Goal: Task Accomplishment & Management: Manage account settings

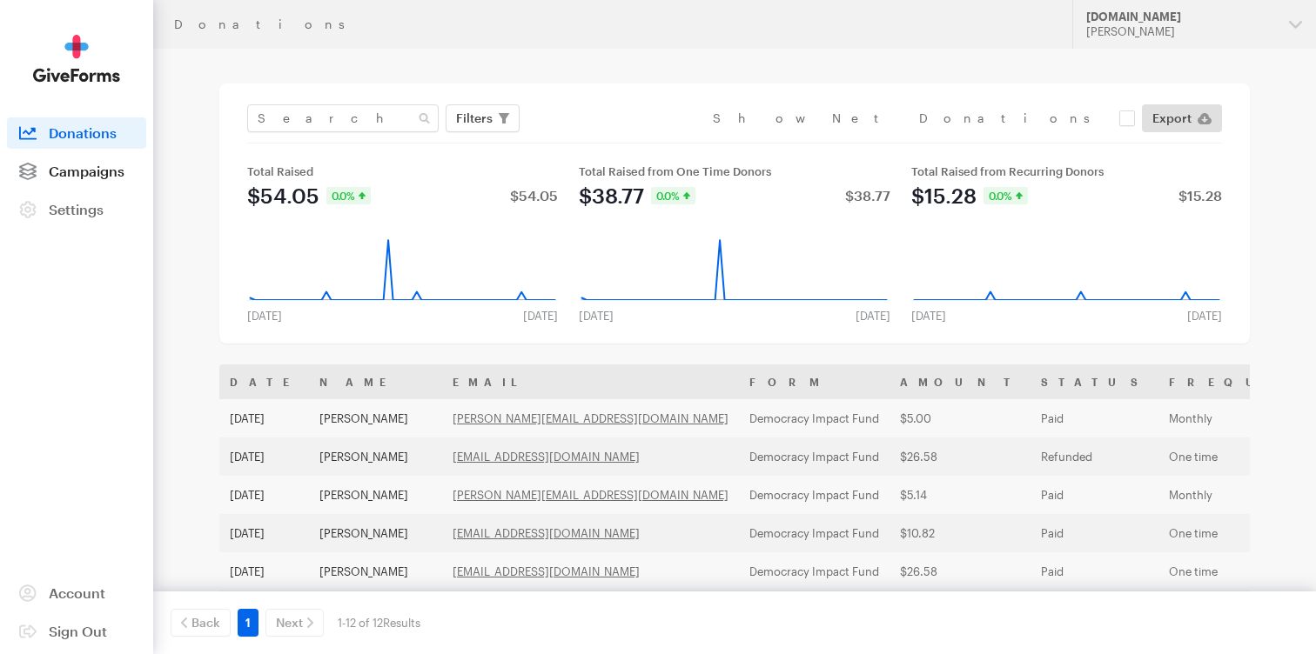
click at [88, 164] on span "Campaigns" at bounding box center [87, 171] width 76 height 17
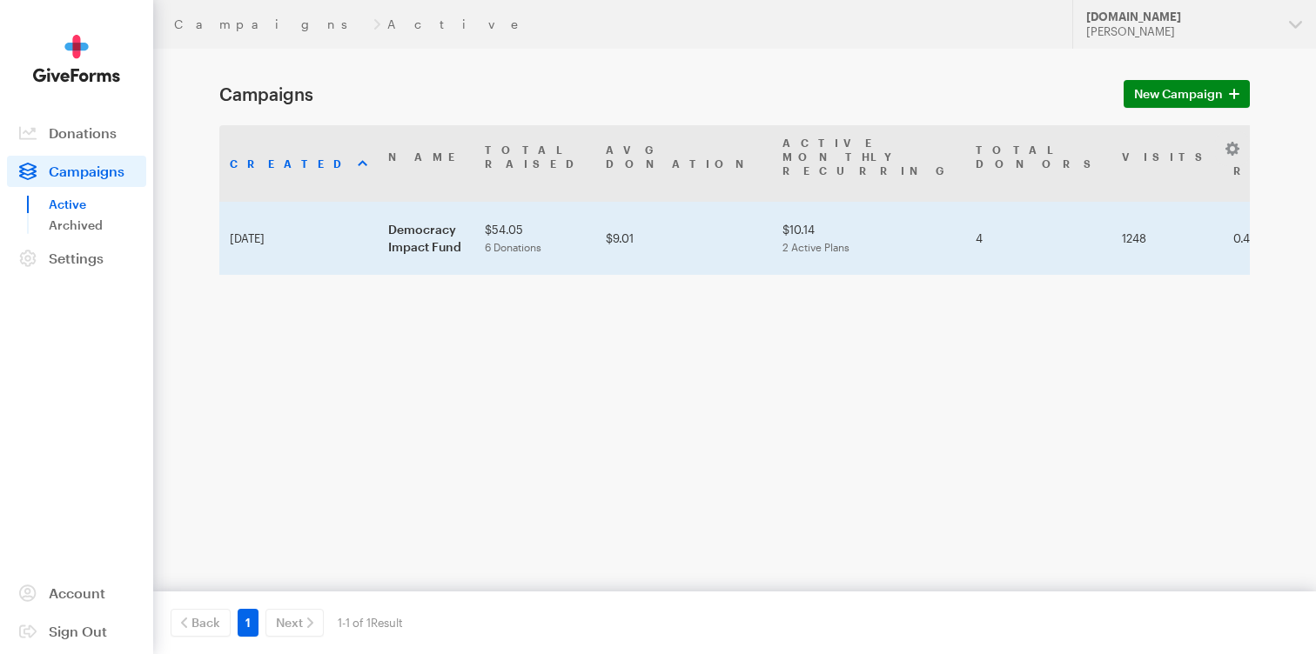
click at [378, 213] on td "Democracy Impact Fund" at bounding box center [426, 238] width 97 height 73
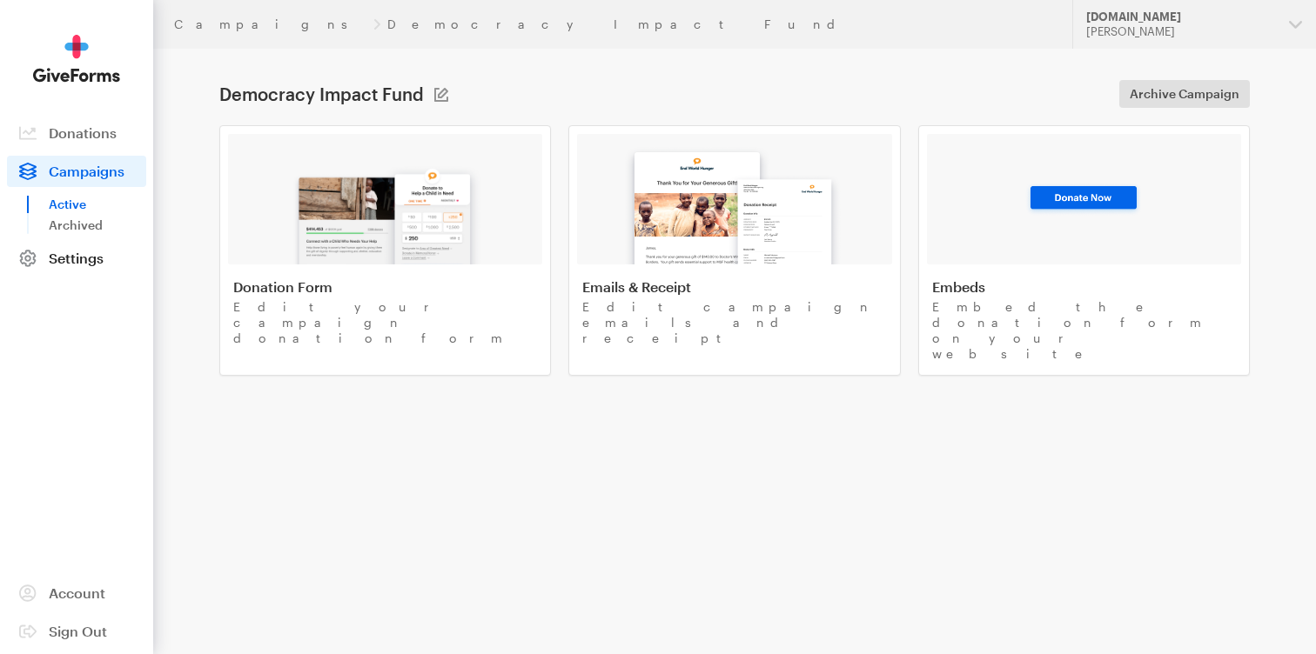
click at [73, 265] on span "Settings" at bounding box center [76, 258] width 55 height 17
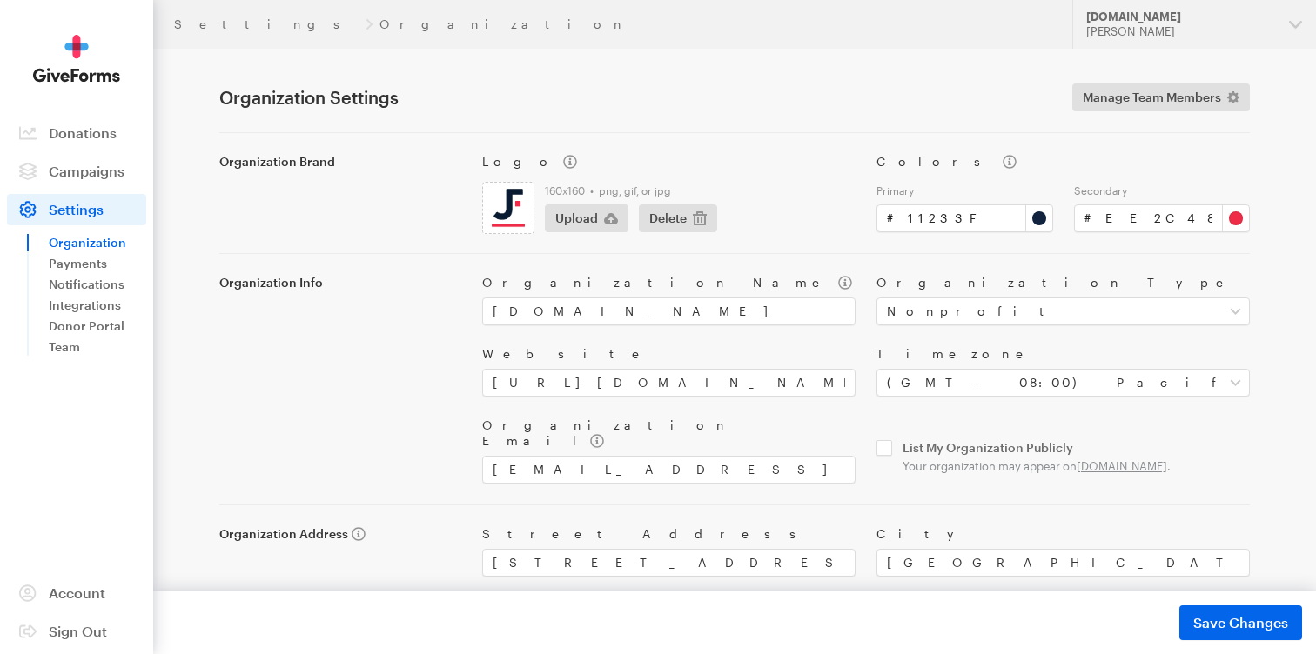
click at [496, 209] on input "file" at bounding box center [508, 208] width 50 height 50
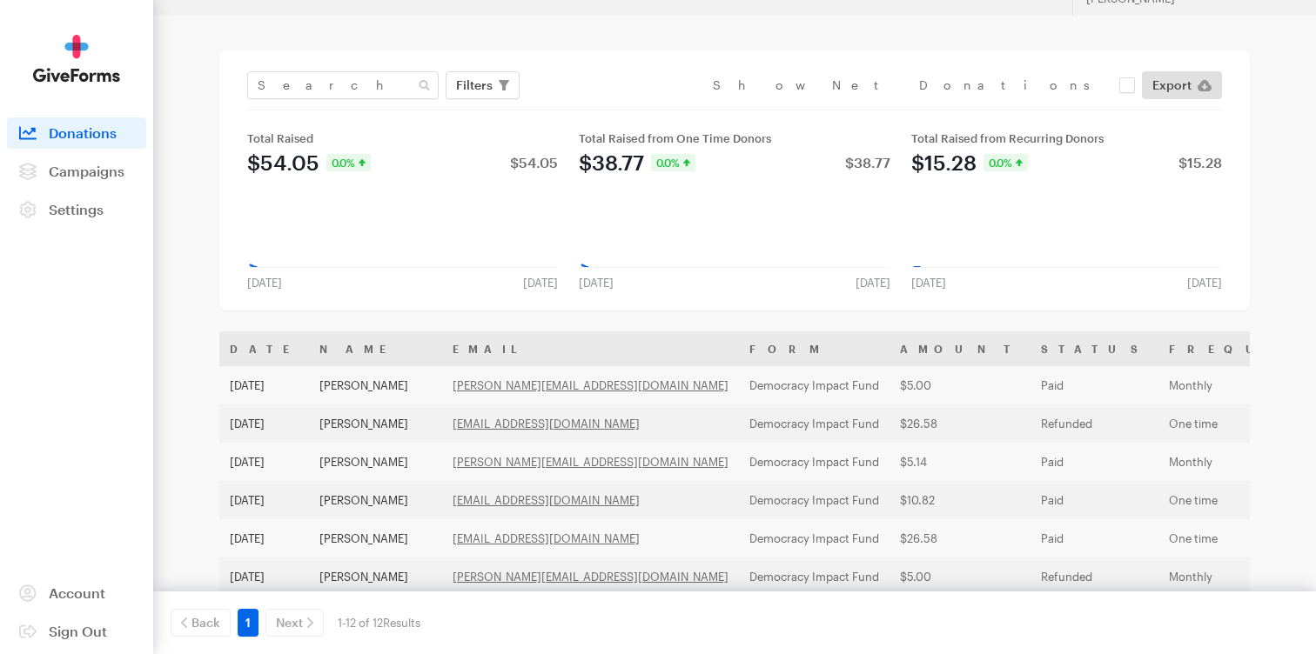
scroll to position [34, 0]
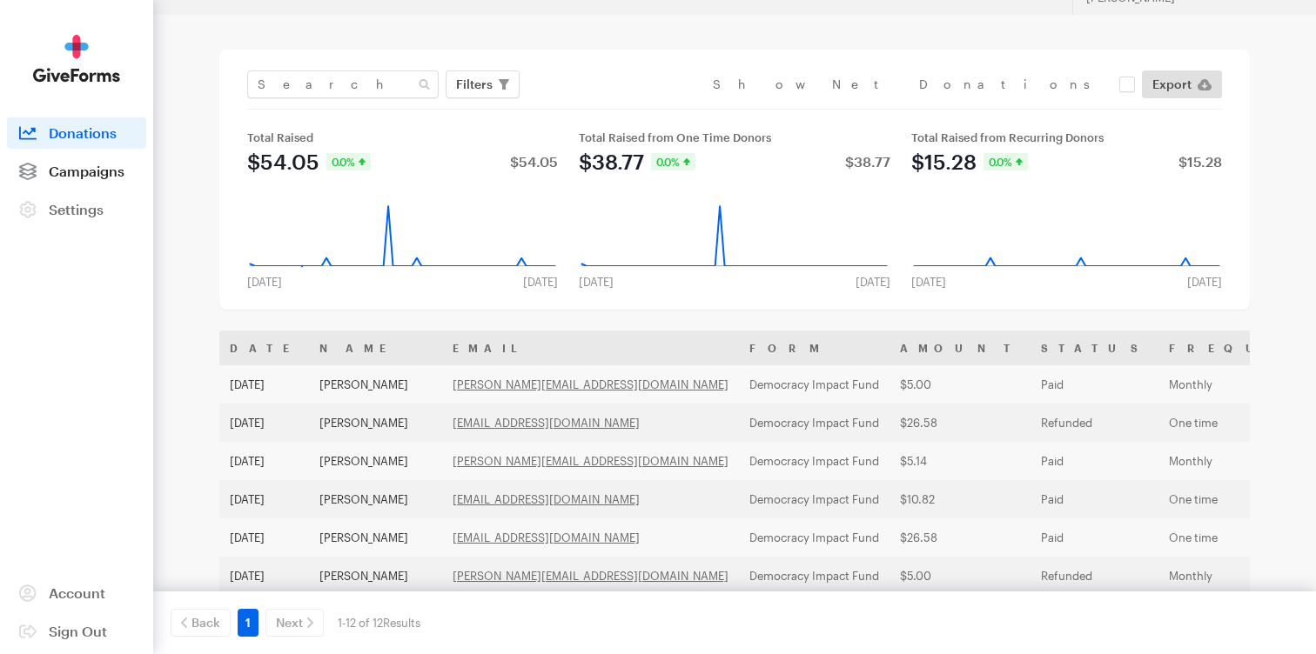
click at [66, 178] on span "Campaigns" at bounding box center [87, 171] width 76 height 17
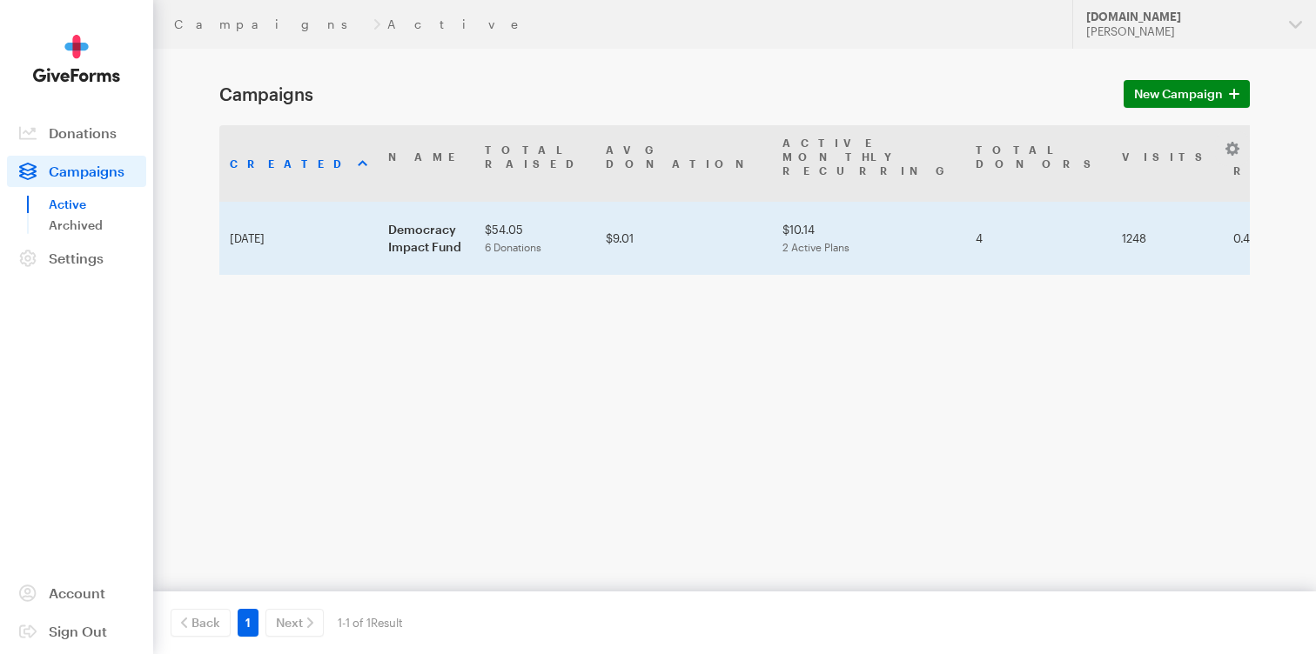
click at [378, 217] on td "Democracy Impact Fund" at bounding box center [426, 238] width 97 height 73
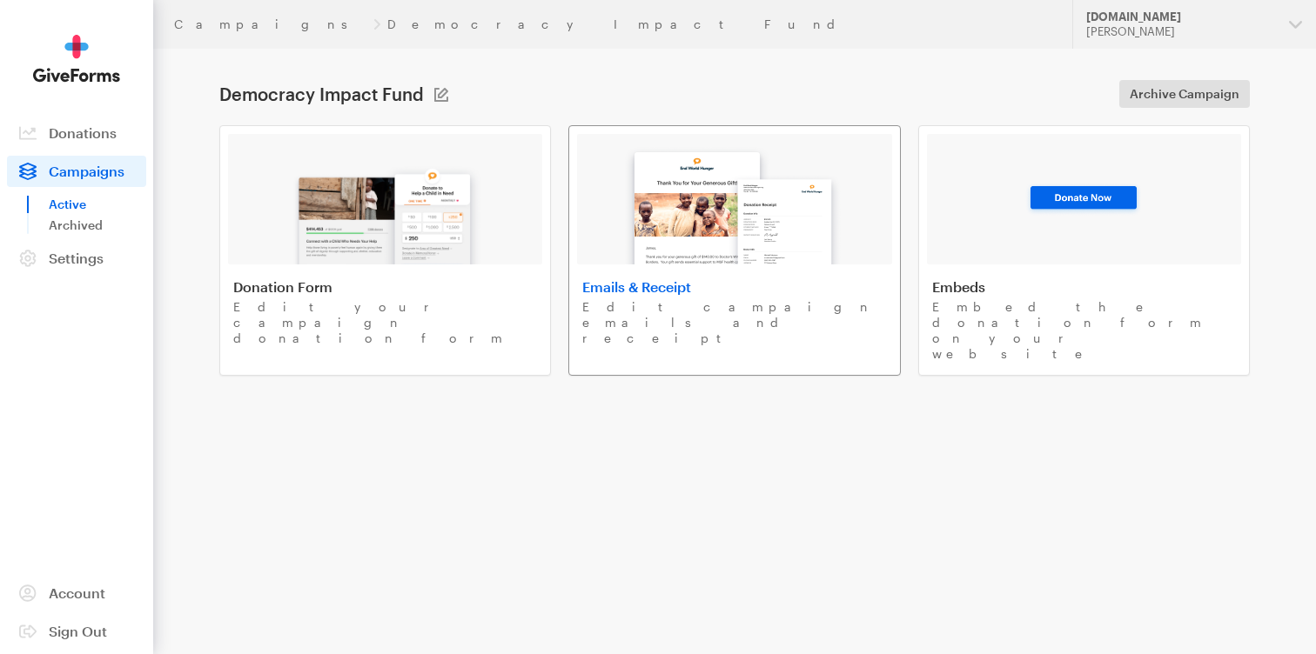
click at [705, 236] on img at bounding box center [734, 200] width 235 height 129
